Goal: Task Accomplishment & Management: Complete application form

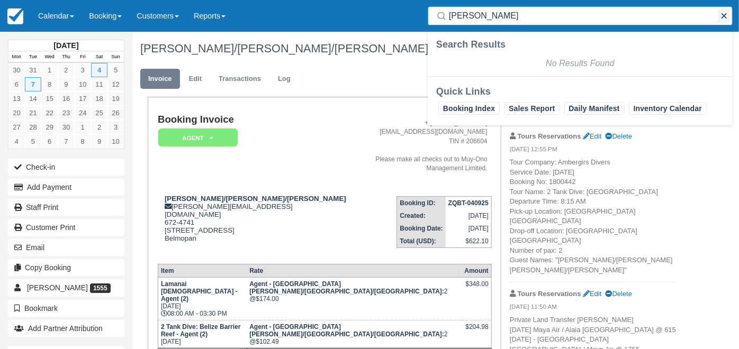
click at [724, 15] on button "button" at bounding box center [724, 16] width 13 height 13
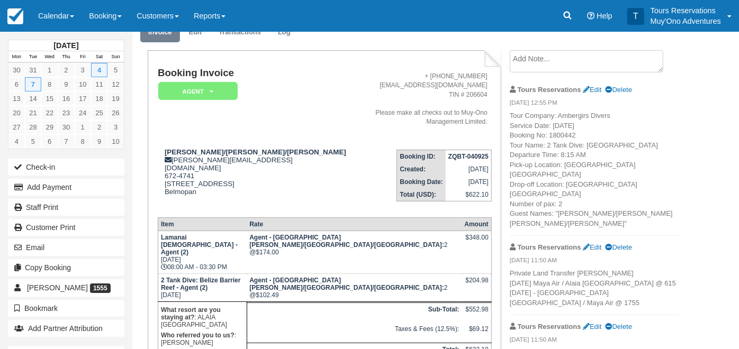
scroll to position [24, 0]
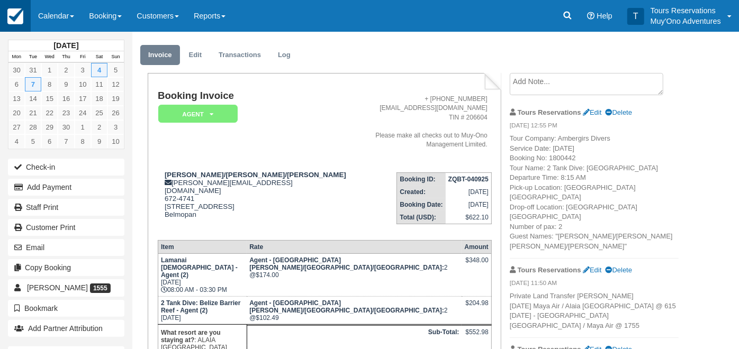
scroll to position [201, 0]
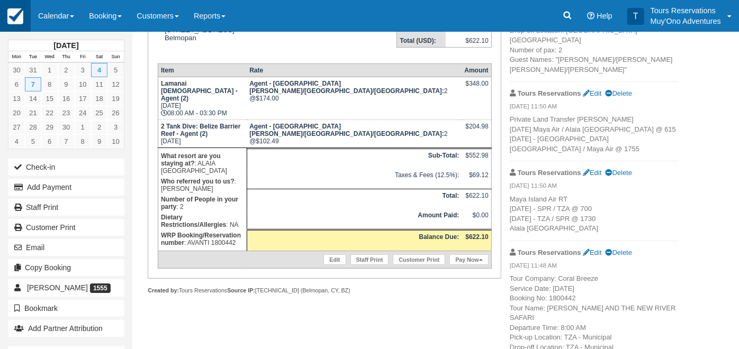
scroll to position [59, 0]
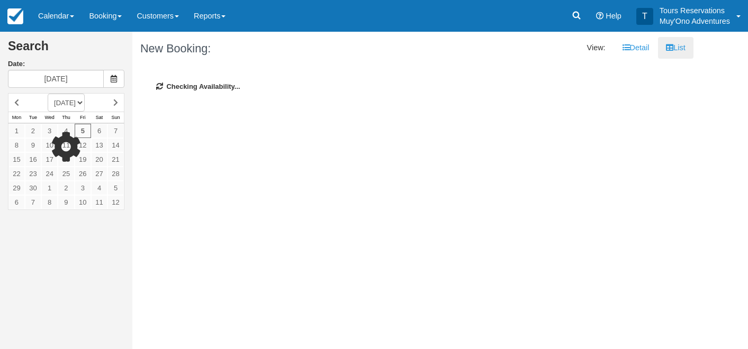
select select "20260401"
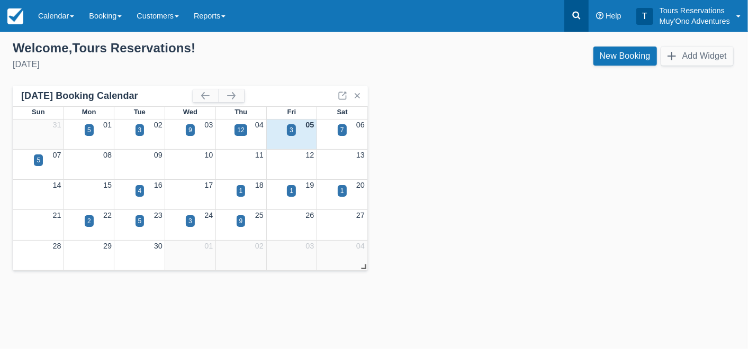
click at [579, 20] on icon at bounding box center [576, 15] width 11 height 11
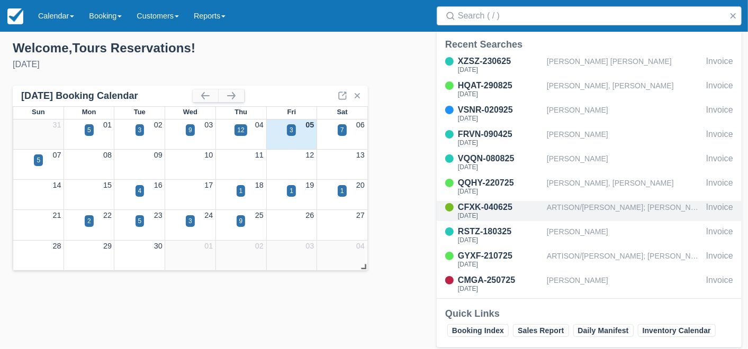
click at [614, 209] on div "ARTISON/[PERSON_NAME]; [PERSON_NAME]/[PERSON_NAME]; [PERSON_NAME]/[PERSON_NAME]…" at bounding box center [624, 211] width 155 height 20
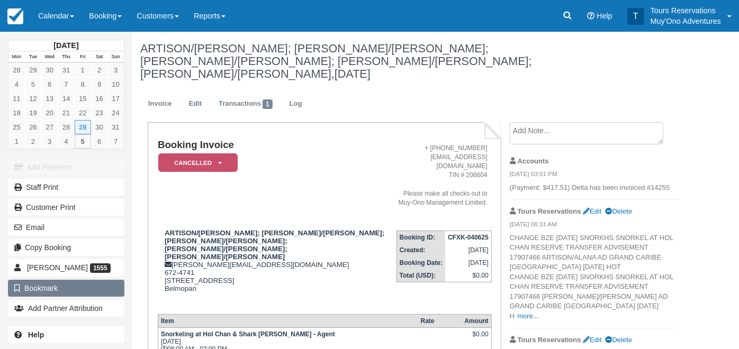
click at [83, 287] on button "Bookmark" at bounding box center [66, 288] width 116 height 17
click at [81, 286] on button "Remove Bookmark" at bounding box center [66, 288] width 116 height 17
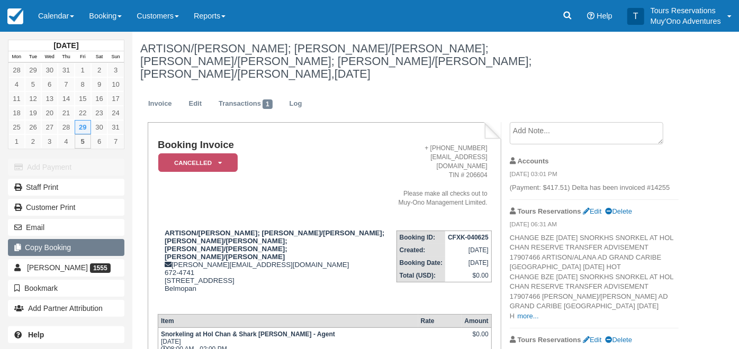
click at [73, 251] on button "Copy Booking" at bounding box center [66, 247] width 116 height 17
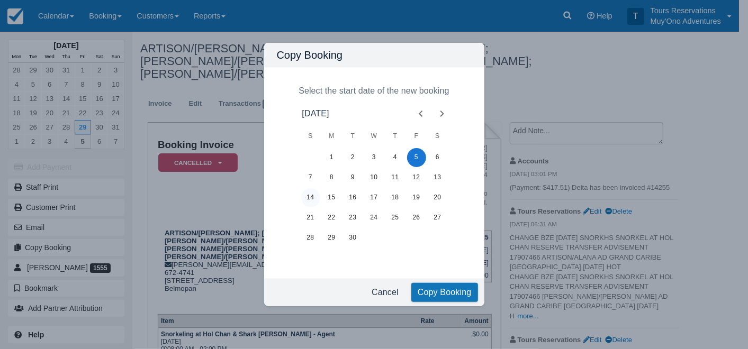
click at [310, 200] on button "14" at bounding box center [310, 197] width 19 height 19
click at [431, 289] on button "Copy Booking" at bounding box center [444, 292] width 67 height 19
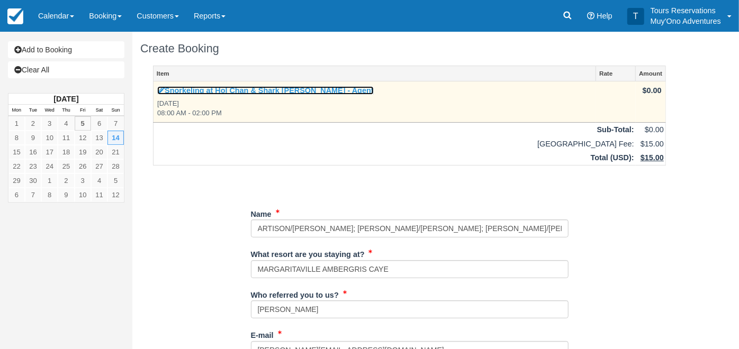
click at [276, 87] on link "Snorkeling at Hol Chan & Shark Ray Alley - Agent" at bounding box center [265, 90] width 216 height 8
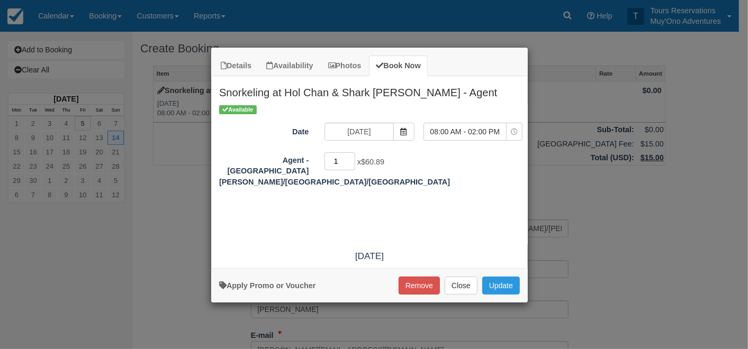
click at [349, 157] on input "1" at bounding box center [339, 161] width 31 height 18
type input "2"
click at [349, 157] on input "2" at bounding box center [339, 161] width 31 height 18
click at [500, 290] on button "Update" at bounding box center [501, 286] width 38 height 18
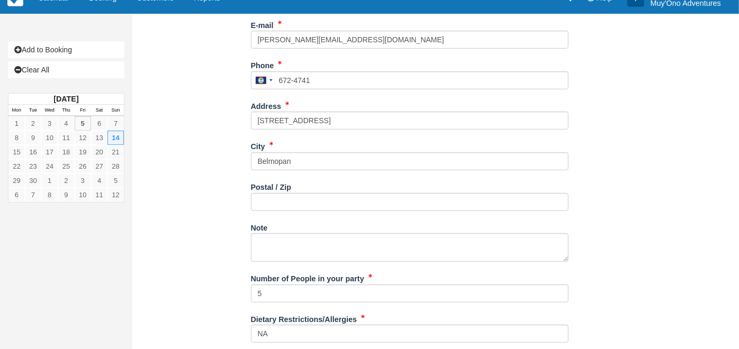
scroll to position [352, 0]
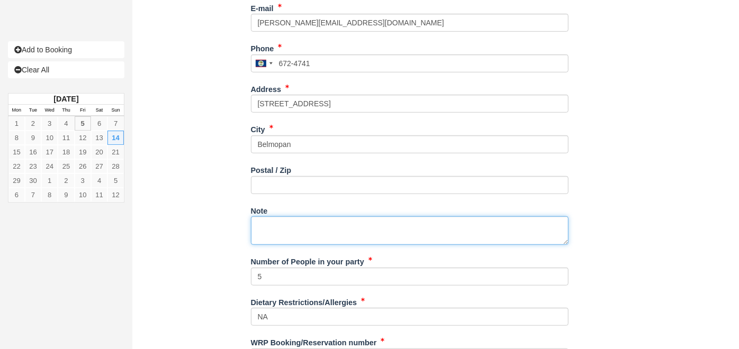
click at [311, 216] on textarea "Note" at bounding box center [410, 230] width 318 height 29
paste textarea "Booking Reference: BR-1311262087 Tour Name: Belize Hol Chan Marine Reserve & Sh…"
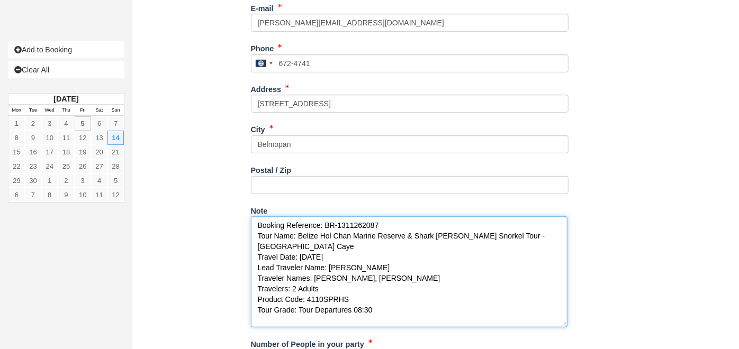
scroll to position [0, 0]
drag, startPoint x: 565, startPoint y: 231, endPoint x: 564, endPoint y: 350, distance: 118.5
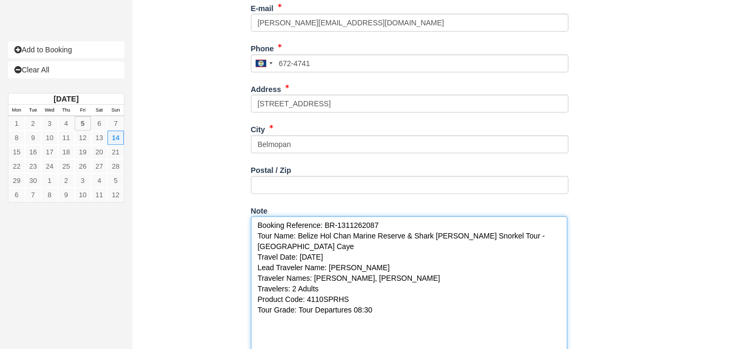
drag, startPoint x: 315, startPoint y: 265, endPoint x: 408, endPoint y: 265, distance: 93.1
click at [408, 265] on textarea "Booking Reference: BR-1311262087 Tour Name: Belize Hol Chan Marine Reserve & Sh…" at bounding box center [409, 289] width 316 height 147
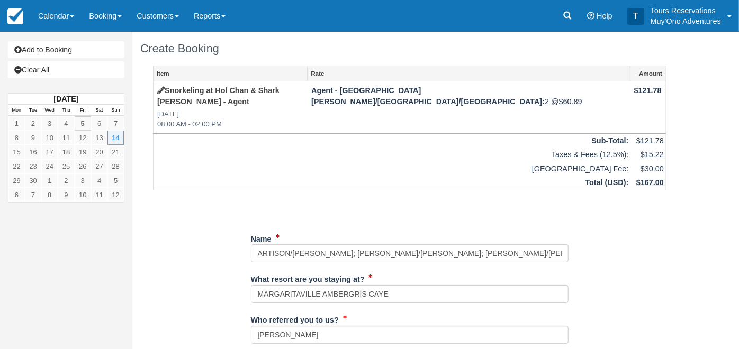
scroll to position [59, 0]
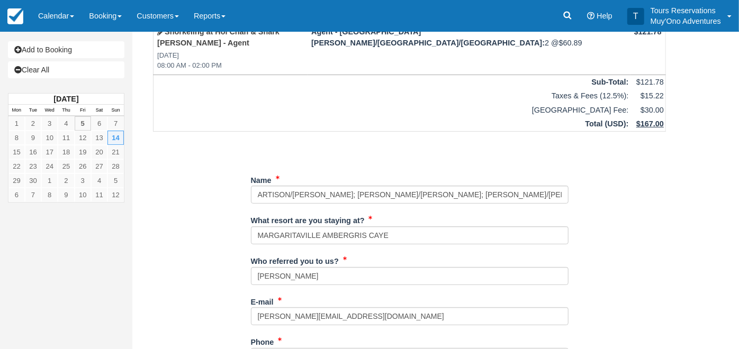
type textarea "Booking Reference: BR-1311262087 Tour Name: Belize Hol Chan Marine Reserve & Sh…"
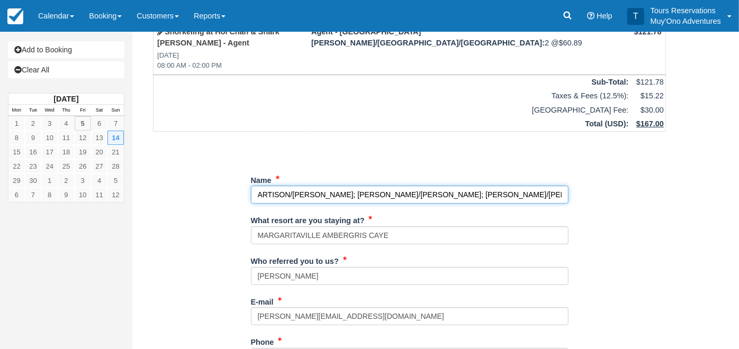
click at [368, 186] on input "Name" at bounding box center [410, 195] width 318 height 18
paste input "Tara Howard, Chloe Howard"
type input "Tara Howard, Chloe Howard"
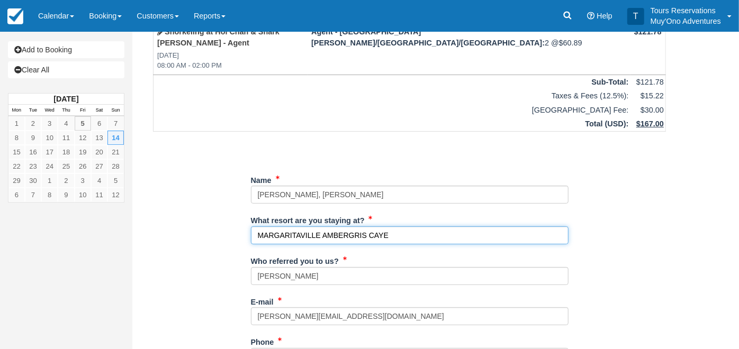
drag, startPoint x: 407, startPoint y: 223, endPoint x: 200, endPoint y: 228, distance: 208.0
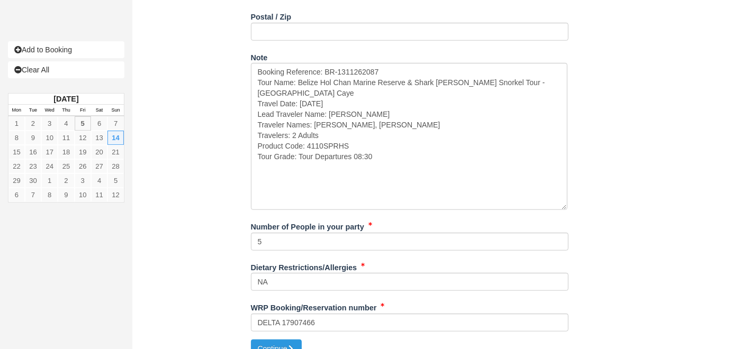
scroll to position [510, 0]
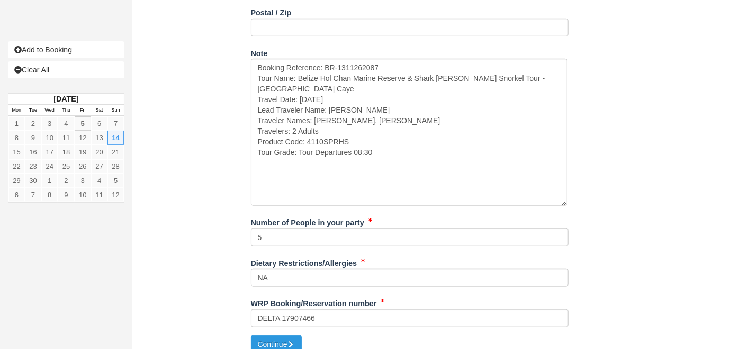
type input "NA"
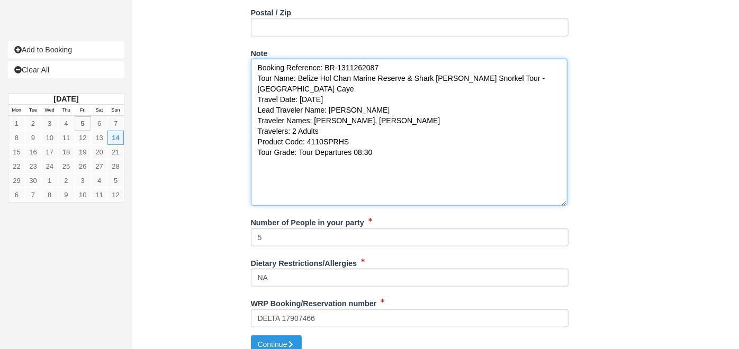
click at [360, 59] on textarea "Booking Reference: BR-1311262087 Tour Name: Belize Hol Chan Marine Reserve & Sh…" at bounding box center [409, 132] width 316 height 147
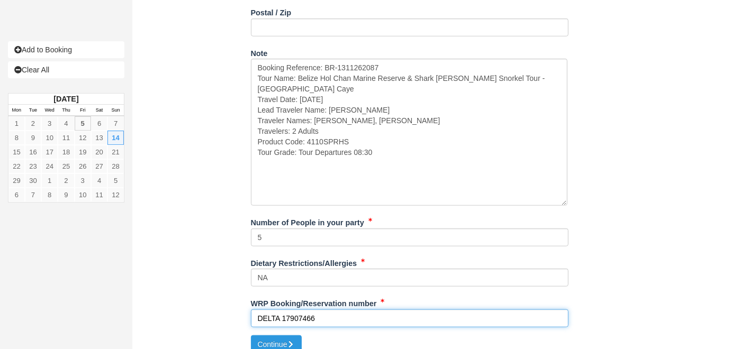
drag, startPoint x: 320, startPoint y: 305, endPoint x: 198, endPoint y: 306, distance: 122.2
paste input "1311262087"
type input "VIATOR 1311262087"
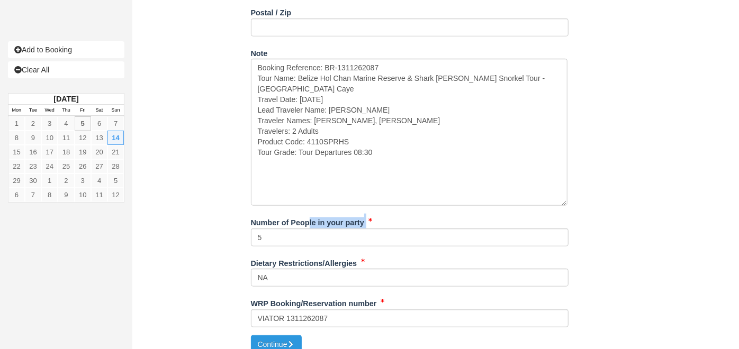
drag, startPoint x: 282, startPoint y: 216, endPoint x: 249, endPoint y: 218, distance: 33.4
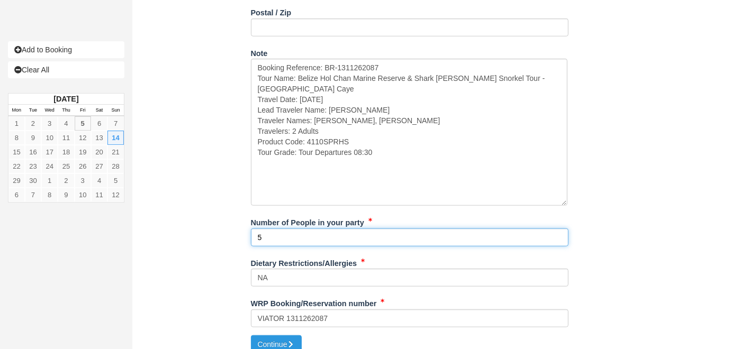
drag, startPoint x: 249, startPoint y: 218, endPoint x: 268, endPoint y: 227, distance: 21.1
click at [268, 229] on input "5" at bounding box center [410, 238] width 318 height 18
drag, startPoint x: 267, startPoint y: 226, endPoint x: 222, endPoint y: 227, distance: 45.5
type input "2"
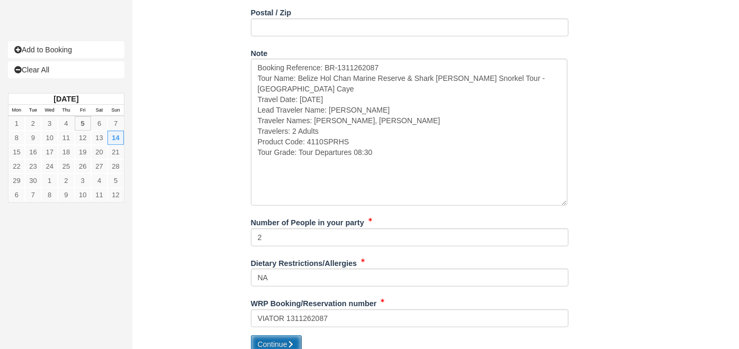
click at [274, 336] on button "Continue" at bounding box center [276, 345] width 51 height 18
type input "+5016724741"
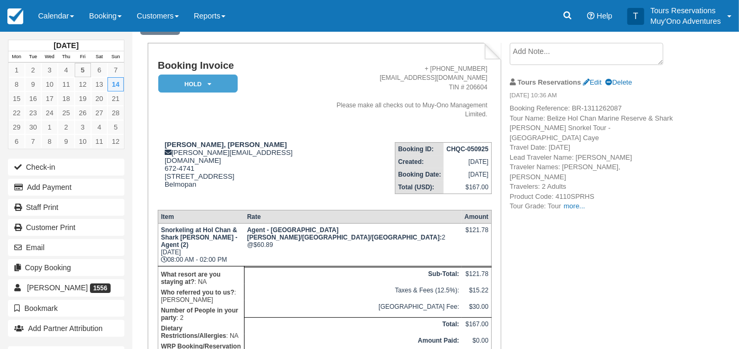
scroll to position [94, 0]
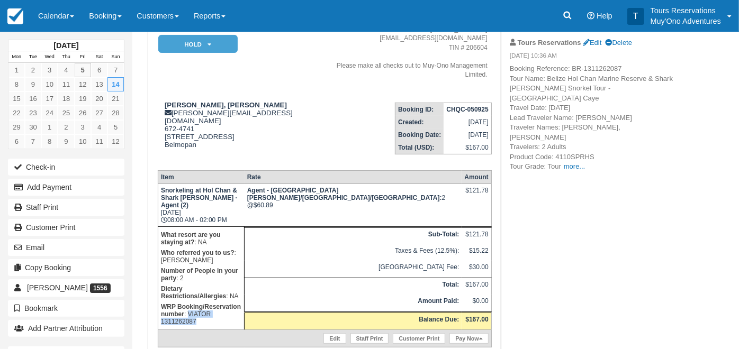
drag, startPoint x: 270, startPoint y: 254, endPoint x: 272, endPoint y: 261, distance: 7.2
click at [241, 302] on p "WRP Booking/Reservation number : VIATOR 1311262087" at bounding box center [201, 314] width 80 height 25
copy p "VIATOR 1311262087"
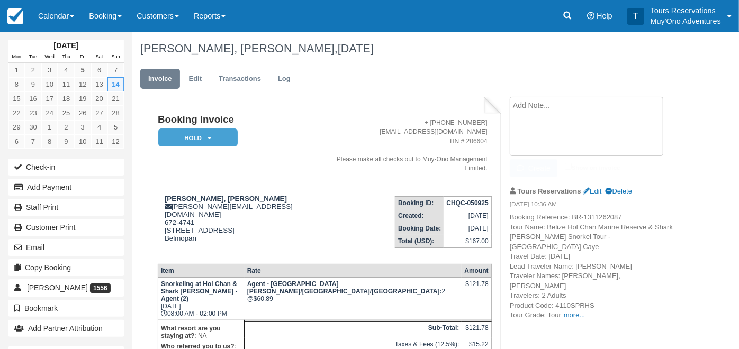
click at [531, 107] on textarea at bounding box center [586, 126] width 153 height 59
paste textarea "VIATOR 1311262087"
type textarea "VIATOR 1311262087"
click at [566, 167] on input "Show on invoice" at bounding box center [568, 166] width 7 height 7
checkbox input "true"
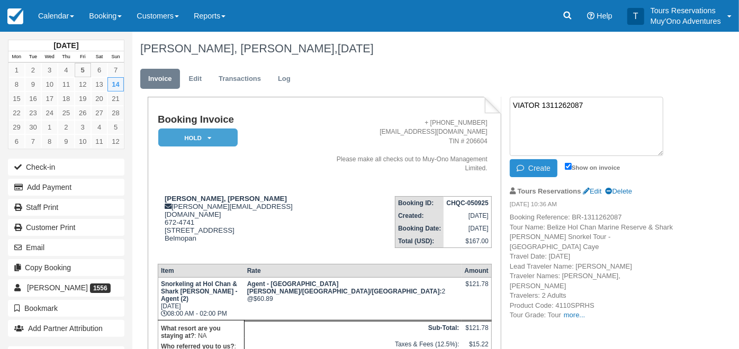
click at [526, 171] on icon "button" at bounding box center [522, 168] width 12 height 7
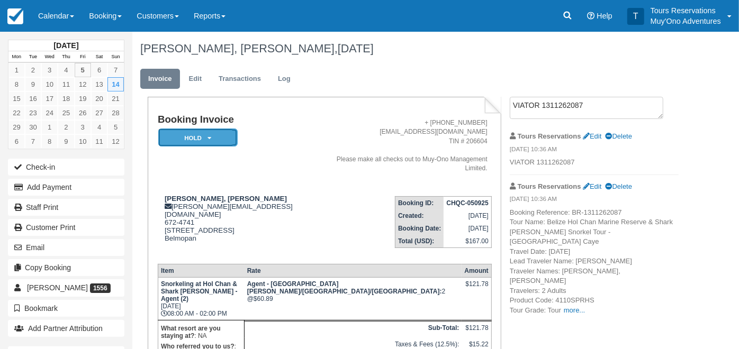
click at [195, 139] on em "HOLD" at bounding box center [197, 138] width 79 height 19
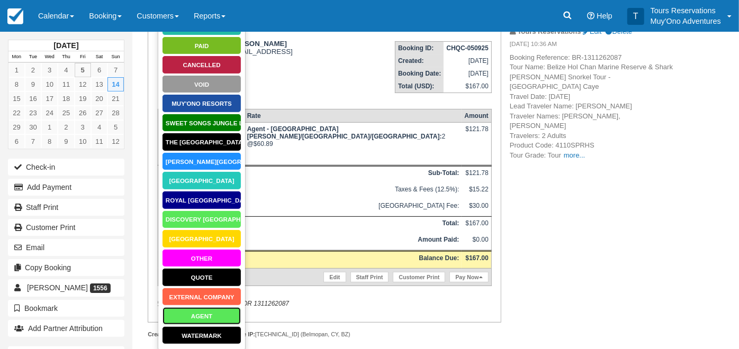
click at [201, 321] on link "AGENT" at bounding box center [201, 316] width 79 height 19
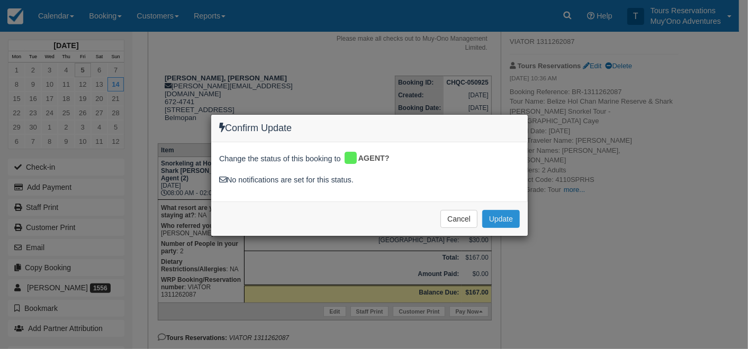
click at [498, 221] on button "Update" at bounding box center [501, 219] width 38 height 18
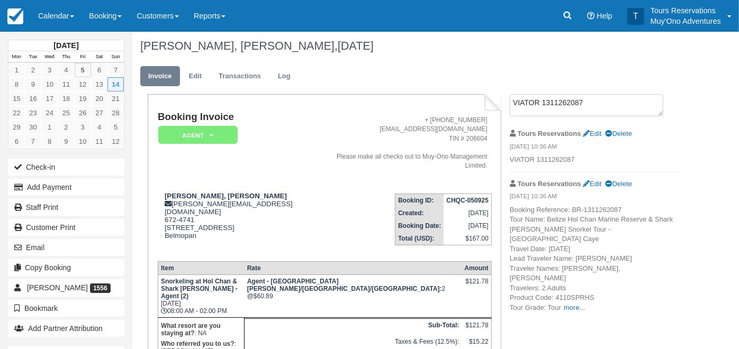
scroll to position [0, 0]
